Goal: Task Accomplishment & Management: Use online tool/utility

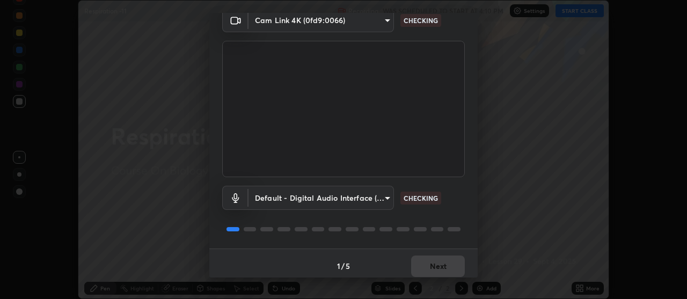
scroll to position [53, 0]
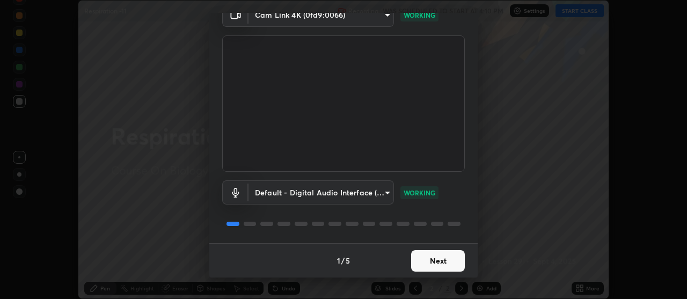
click at [436, 261] on button "Next" at bounding box center [438, 260] width 54 height 21
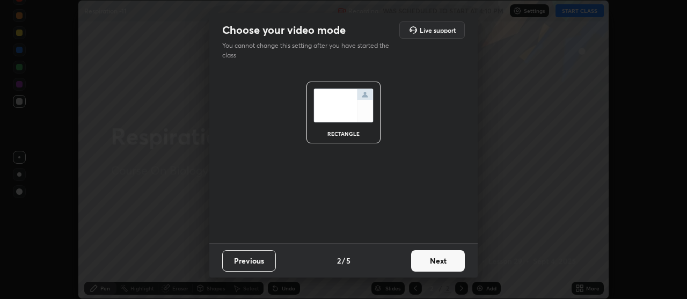
scroll to position [0, 0]
click at [440, 258] on button "Next" at bounding box center [438, 260] width 54 height 21
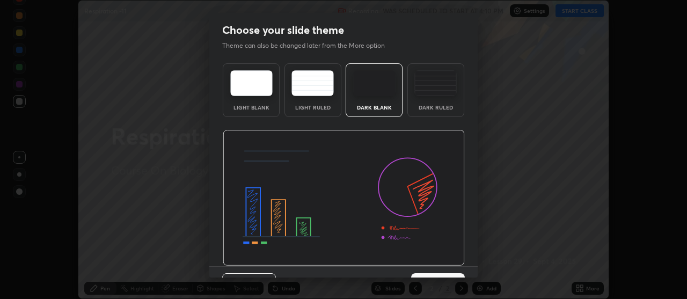
scroll to position [23, 0]
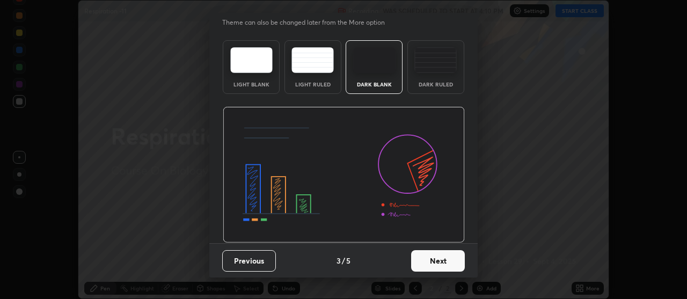
click at [430, 262] on button "Next" at bounding box center [438, 260] width 54 height 21
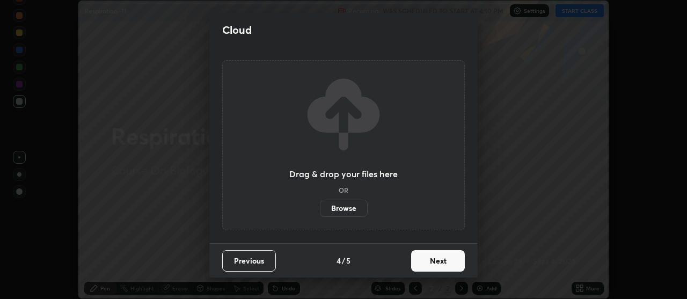
scroll to position [0, 0]
click at [430, 260] on button "Next" at bounding box center [438, 260] width 54 height 21
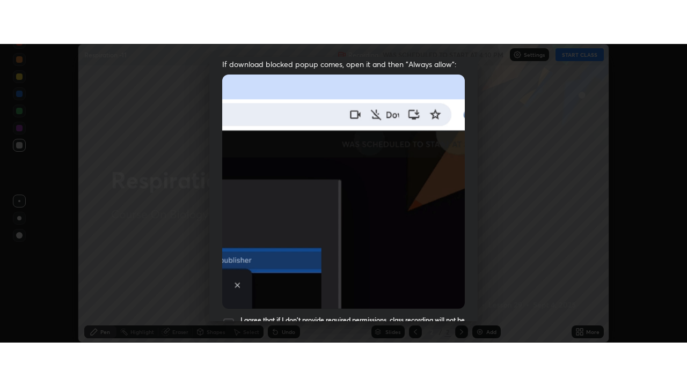
scroll to position [272, 0]
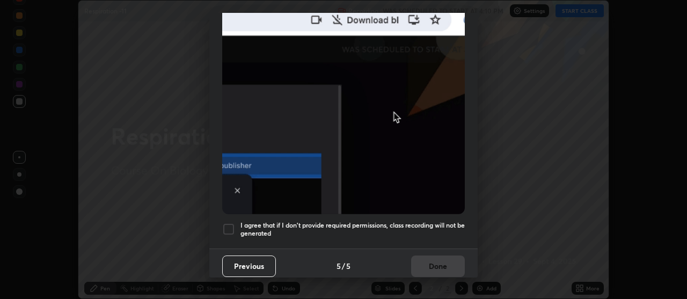
click at [229, 223] on div at bounding box center [228, 229] width 13 height 13
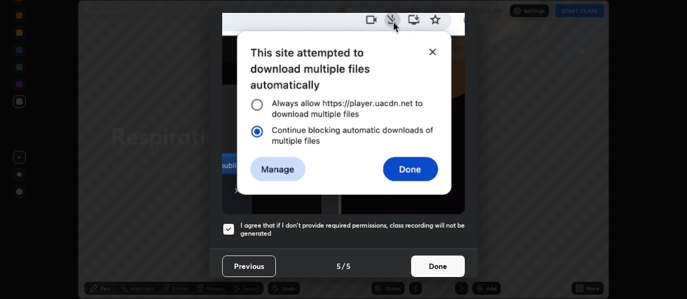
click at [437, 265] on button "Done" at bounding box center [438, 265] width 54 height 21
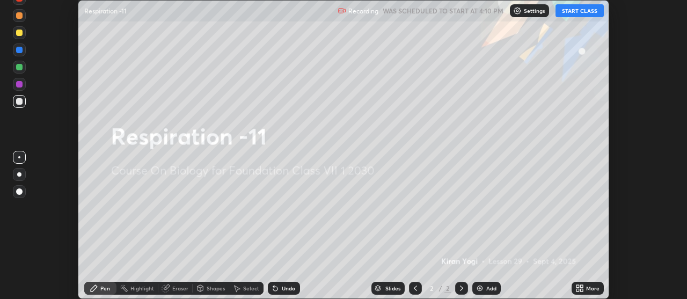
click at [575, 15] on button "START CLASS" at bounding box center [579, 10] width 48 height 13
click at [484, 288] on div "Add" at bounding box center [486, 288] width 28 height 13
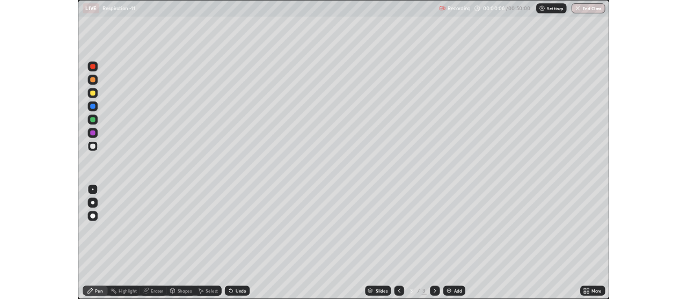
scroll to position [386, 687]
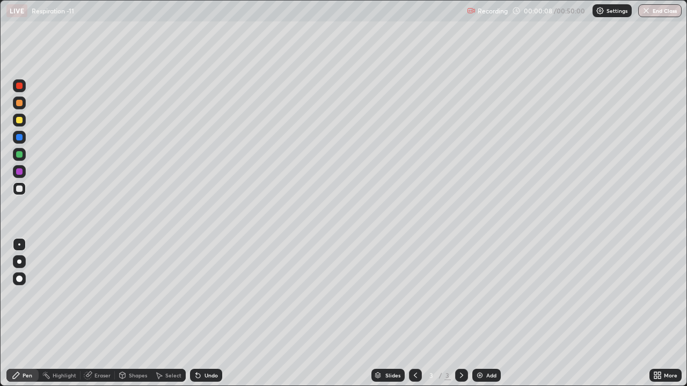
click at [101, 298] on div "Eraser" at bounding box center [102, 375] width 16 height 5
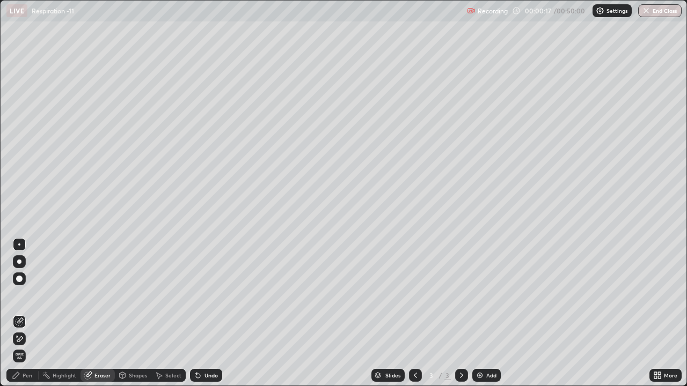
click at [23, 298] on div "Pen" at bounding box center [28, 375] width 10 height 5
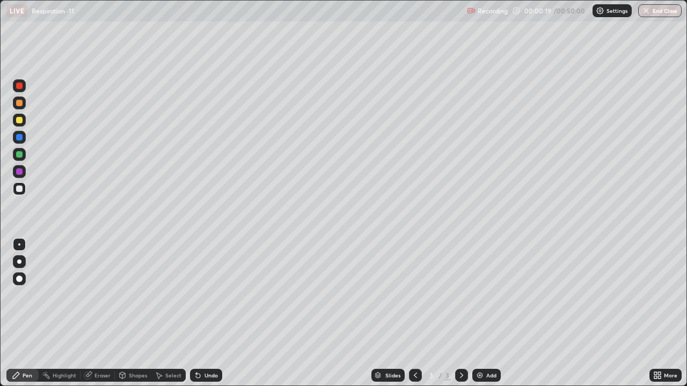
click at [18, 107] on div at bounding box center [19, 103] width 13 height 13
click at [24, 189] on div at bounding box center [19, 188] width 13 height 13
click at [102, 298] on div "Eraser" at bounding box center [102, 375] width 16 height 5
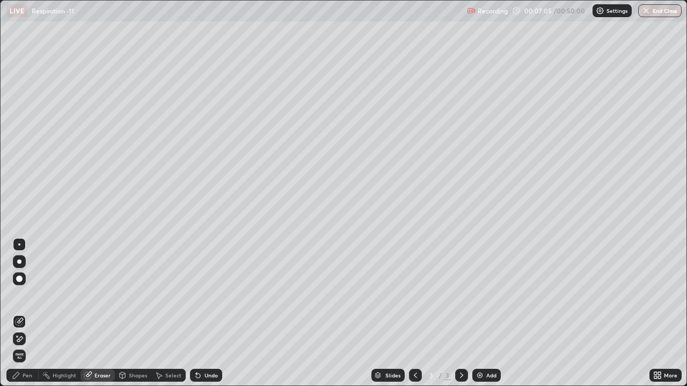
click at [19, 245] on div at bounding box center [19, 245] width 2 height 2
click at [28, 298] on div "Pen" at bounding box center [28, 375] width 10 height 5
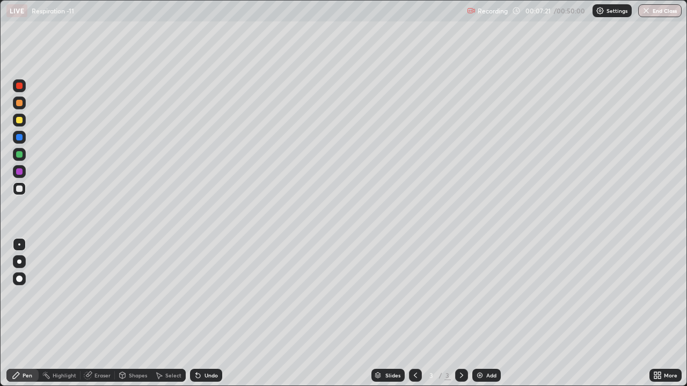
click at [100, 298] on div "Eraser" at bounding box center [102, 375] width 16 height 5
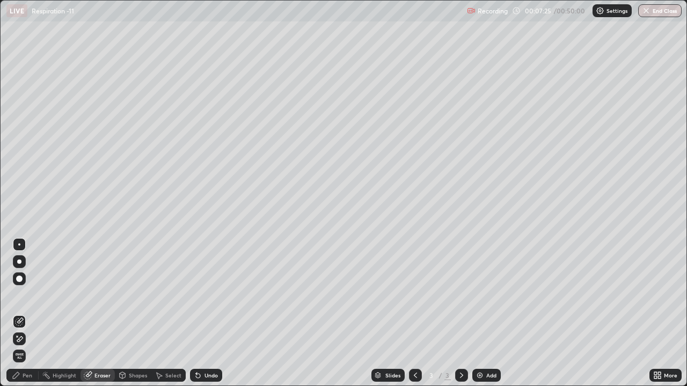
click at [32, 298] on div "Pen" at bounding box center [28, 375] width 10 height 5
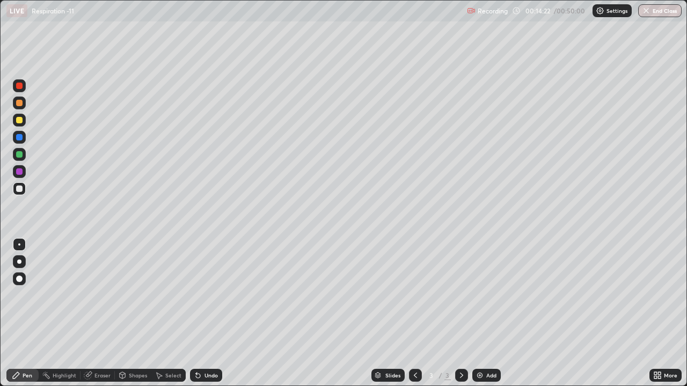
click at [99, 298] on div "Eraser" at bounding box center [102, 375] width 16 height 5
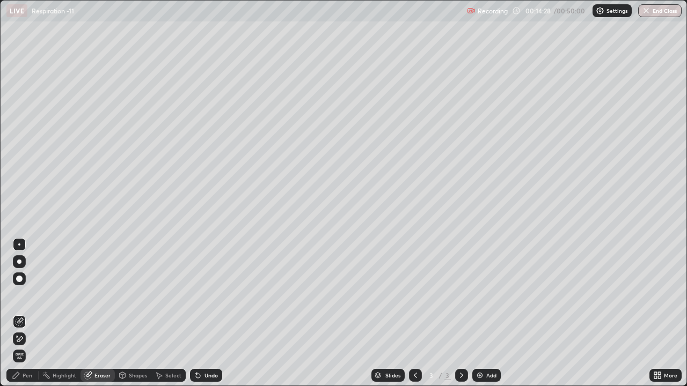
click at [28, 298] on div "Pen" at bounding box center [28, 375] width 10 height 5
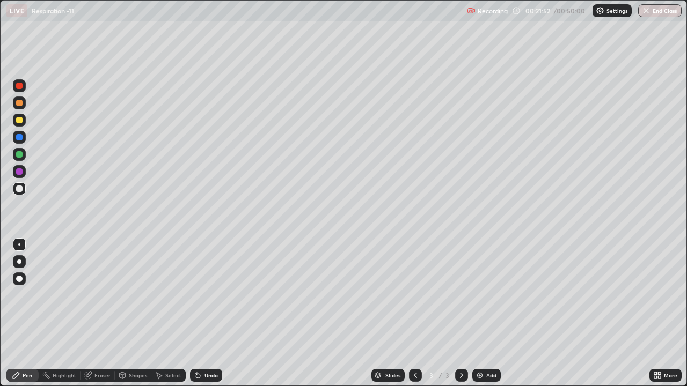
click at [24, 298] on div "Pen" at bounding box center [28, 375] width 10 height 5
click at [19, 106] on div at bounding box center [19, 103] width 6 height 6
click at [656, 15] on button "End Class" at bounding box center [659, 10] width 43 height 13
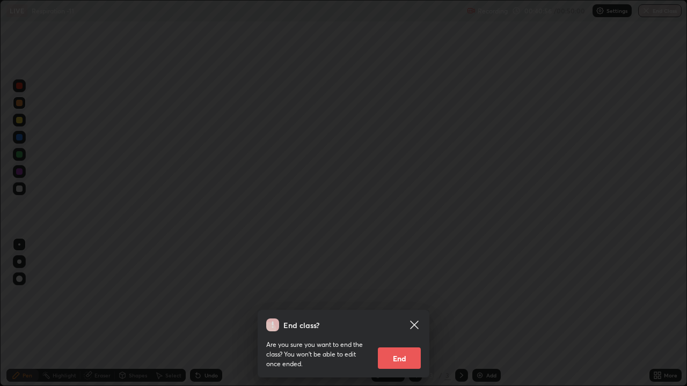
click at [402, 298] on button "End" at bounding box center [399, 358] width 43 height 21
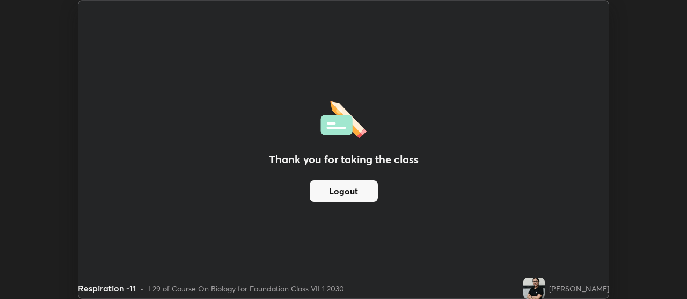
scroll to position [53354, 52966]
